Goal: Task Accomplishment & Management: Use online tool/utility

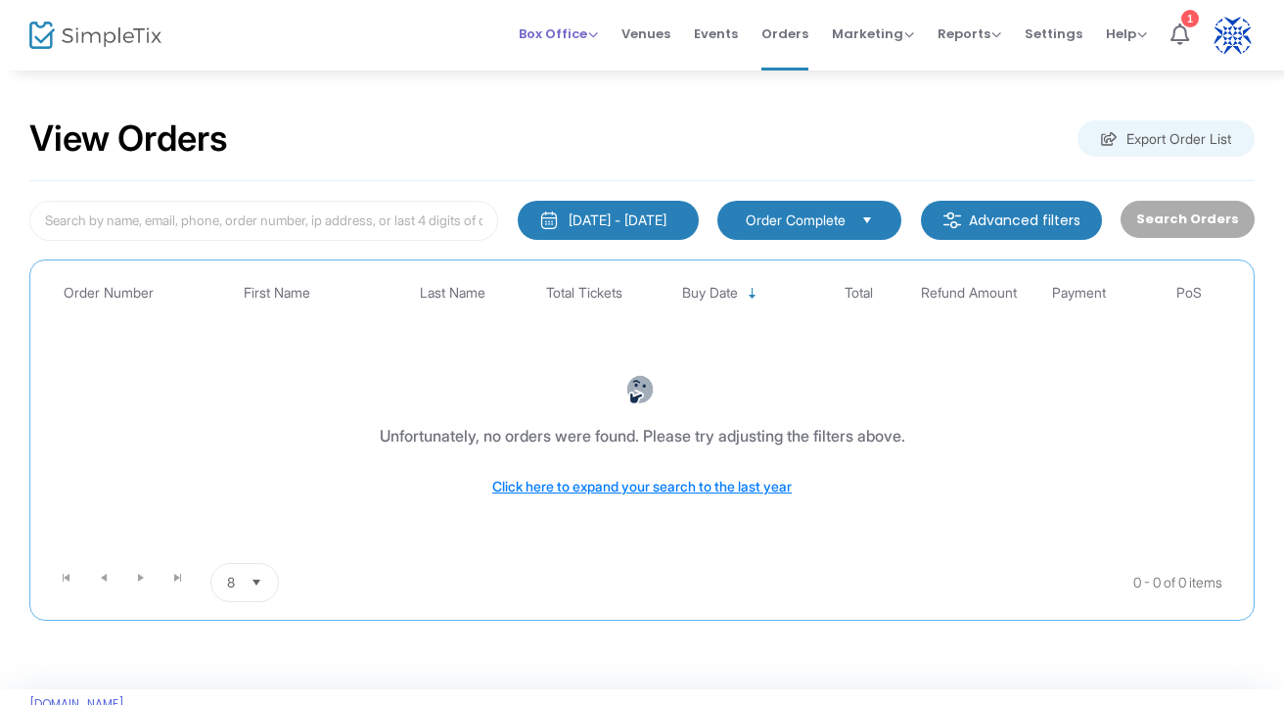
click at [547, 30] on span "Box Office" at bounding box center [558, 33] width 79 height 19
click at [548, 63] on li "Sell Tickets" at bounding box center [589, 66] width 140 height 38
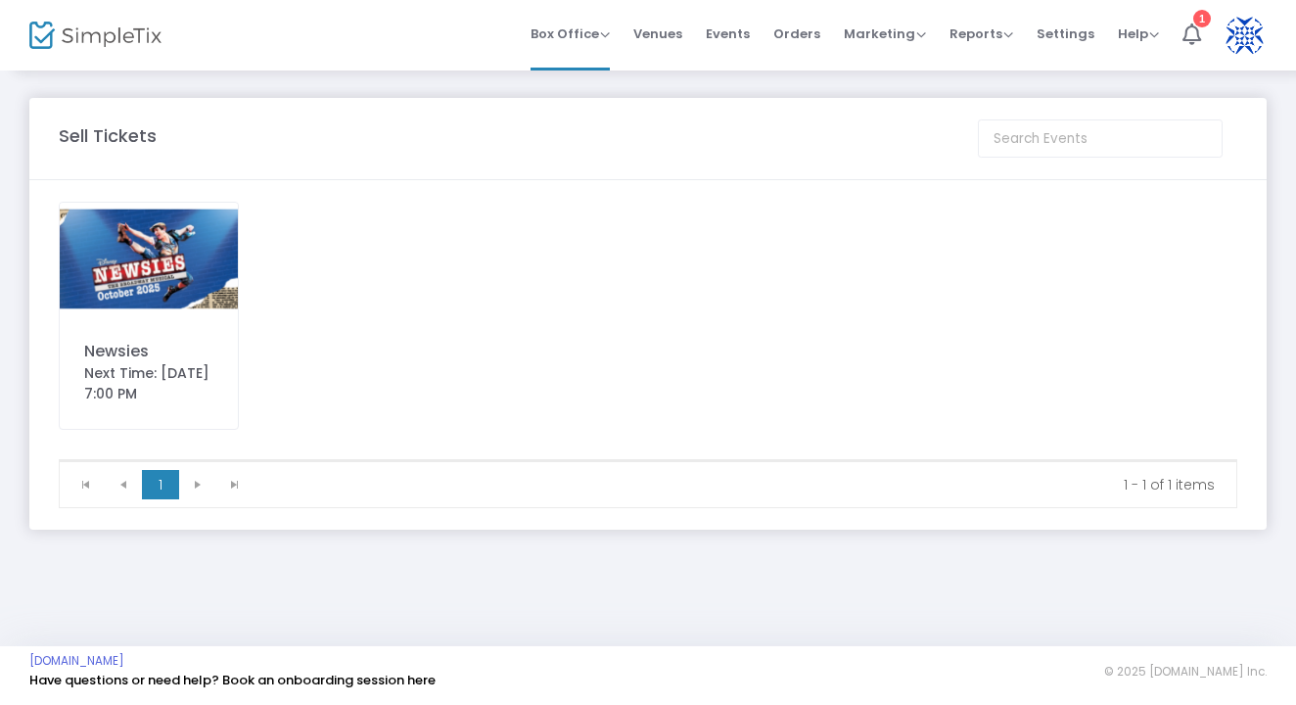
click at [143, 253] on img at bounding box center [149, 259] width 178 height 113
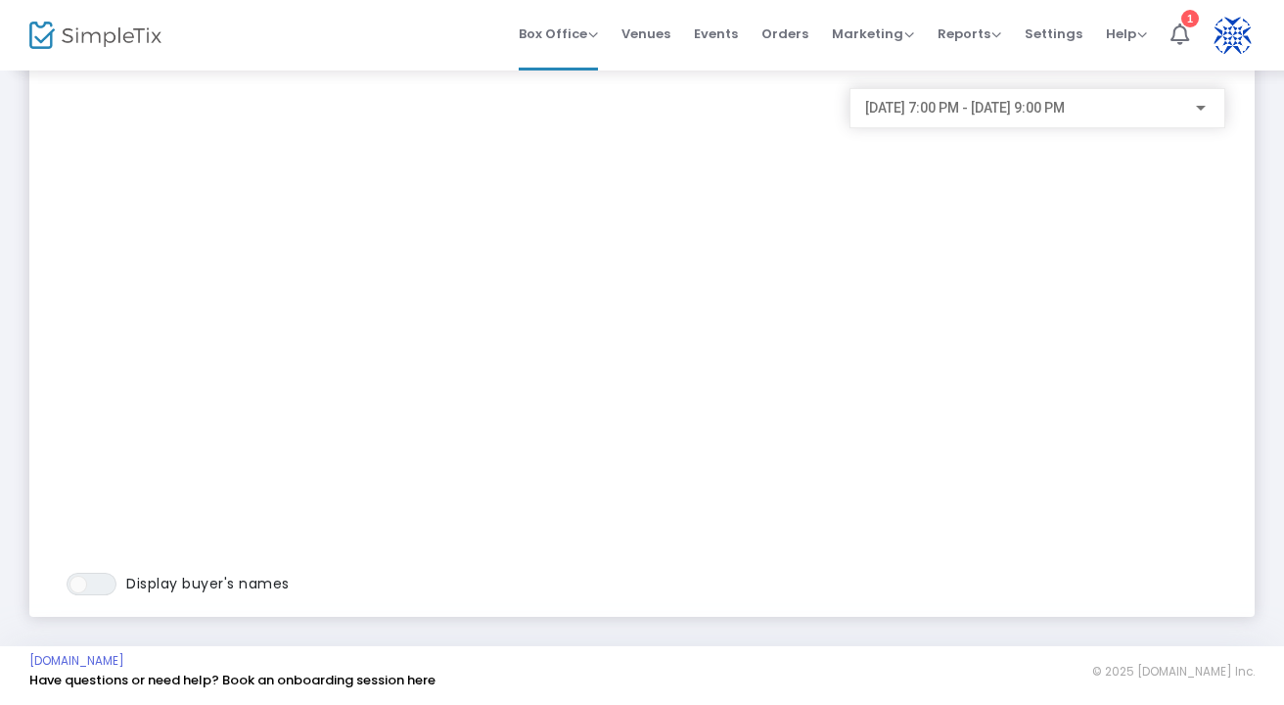
scroll to position [112, 0]
click at [996, 100] on div "[DATE] 7:00 PM - [DATE] 9:00 PM" at bounding box center [1037, 103] width 345 height 36
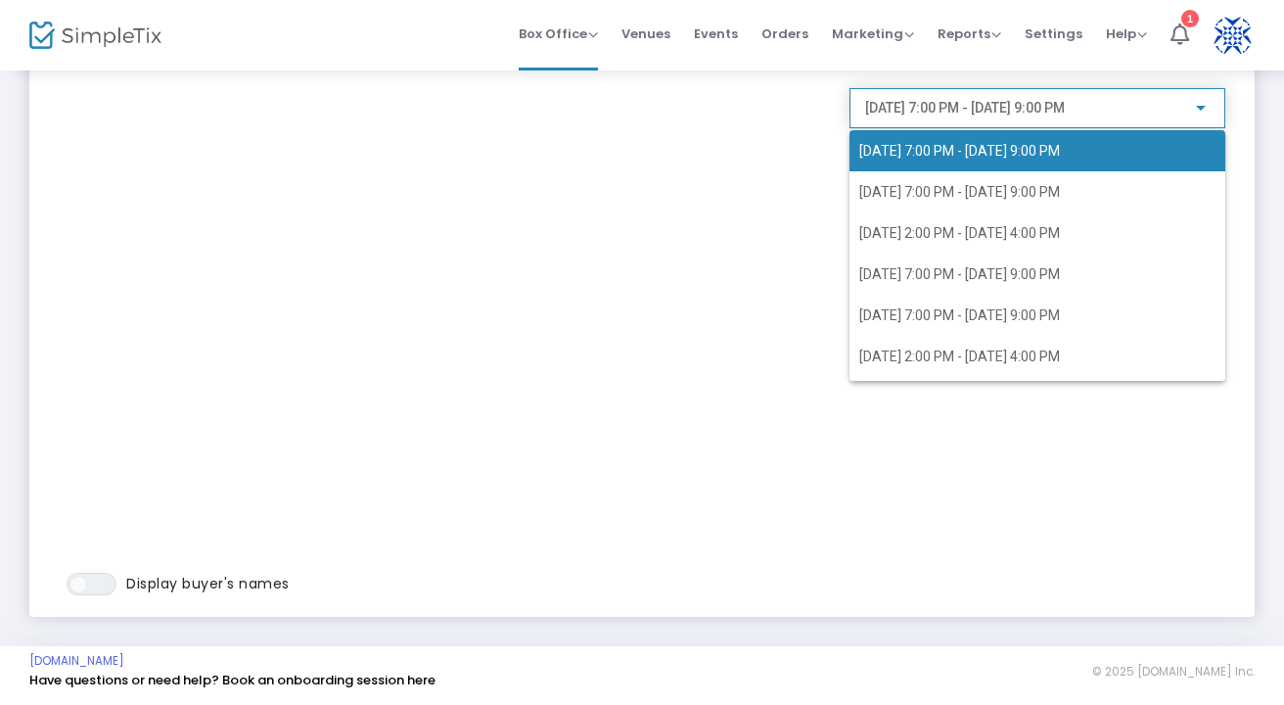
click at [996, 100] on div at bounding box center [642, 352] width 1284 height 705
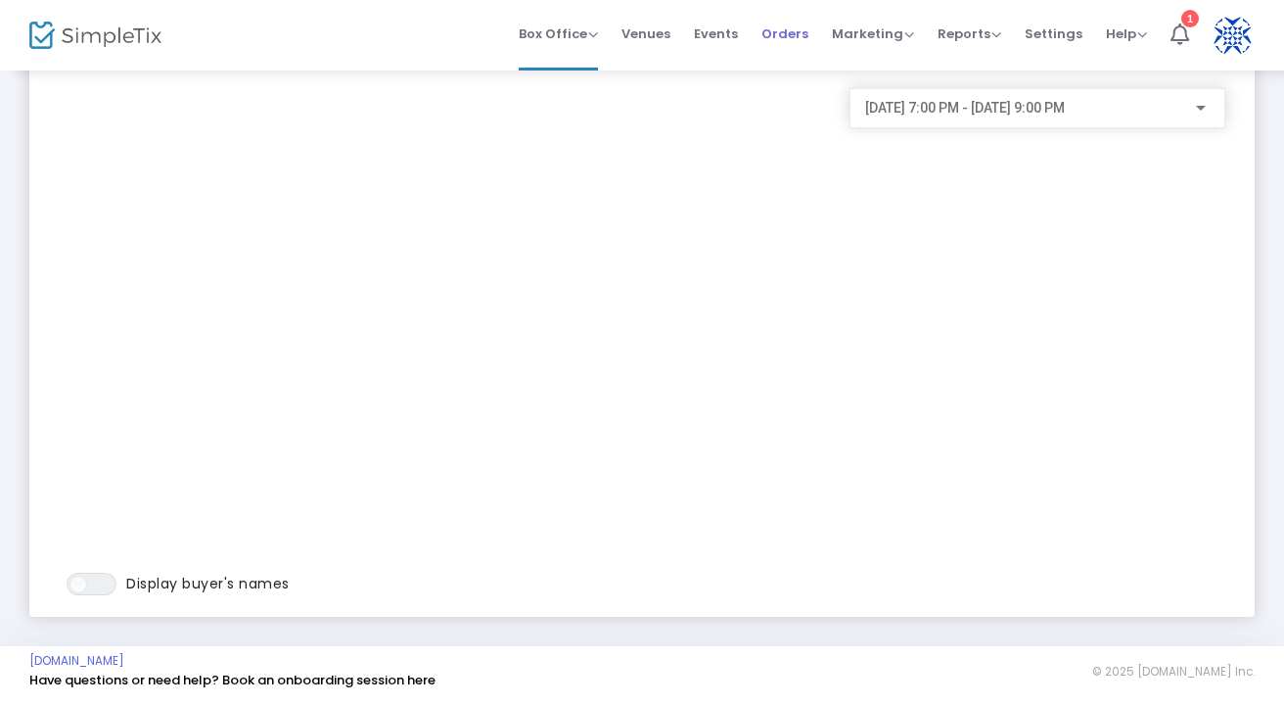
click at [801, 25] on span "Orders" at bounding box center [785, 34] width 47 height 50
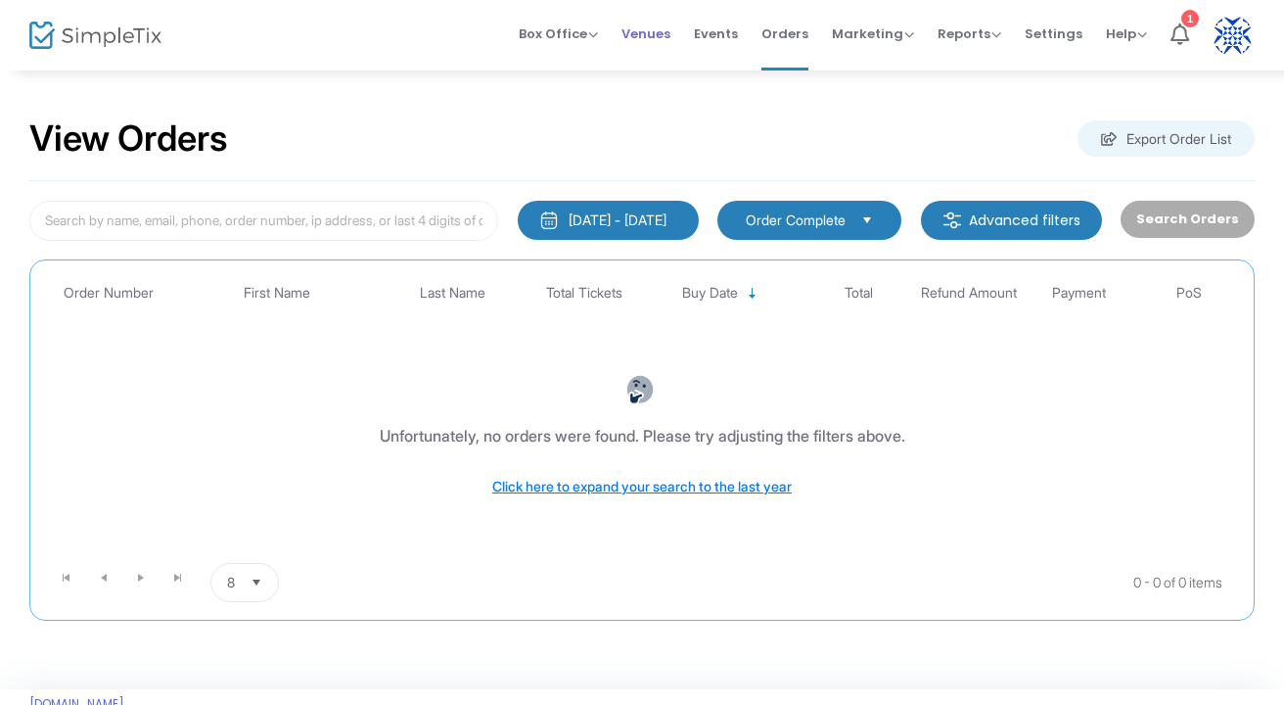
click at [662, 37] on span "Venues" at bounding box center [646, 34] width 49 height 50
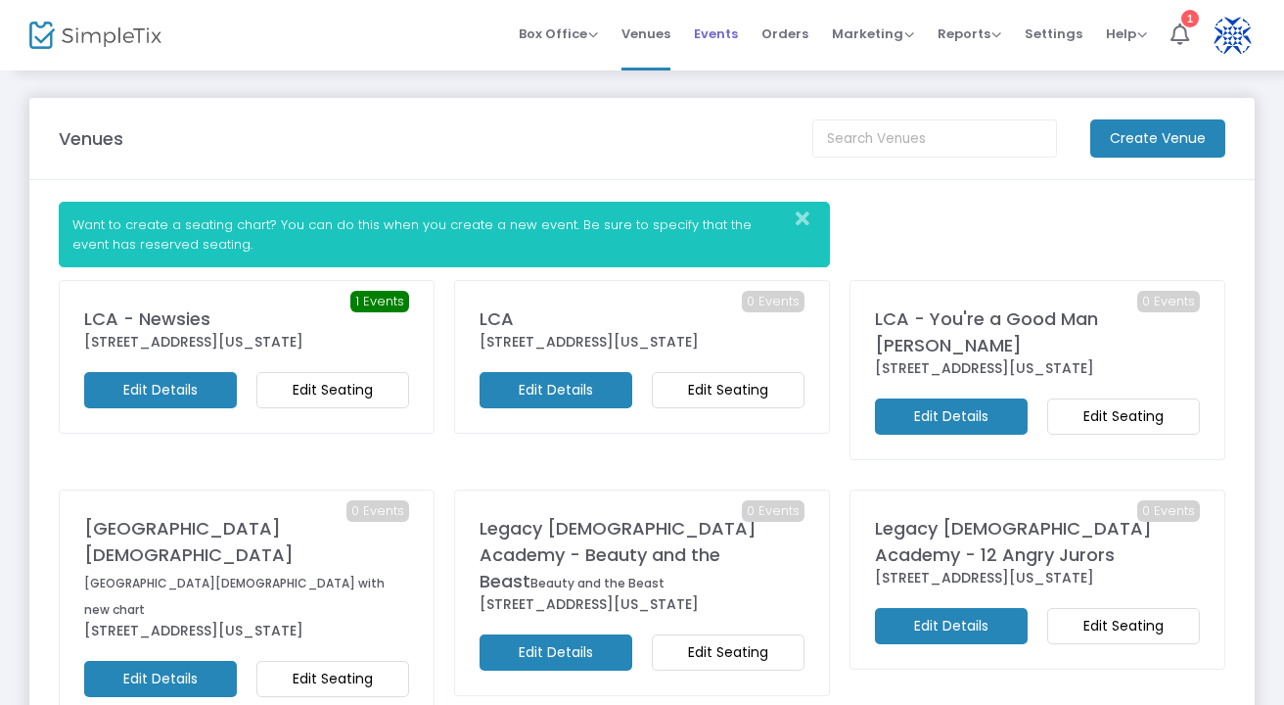
click at [737, 30] on span "Events" at bounding box center [716, 34] width 44 height 50
